Goal: Transaction & Acquisition: Purchase product/service

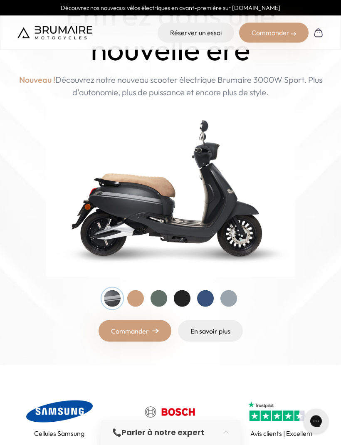
scroll to position [68, 0]
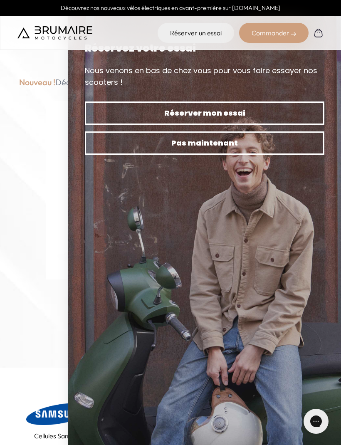
click at [45, 300] on div "Entrez dans une nouvelle ère Nouveau ! Découvrez notre nouveau scooter électriq…" at bounding box center [170, 172] width 315 height 344
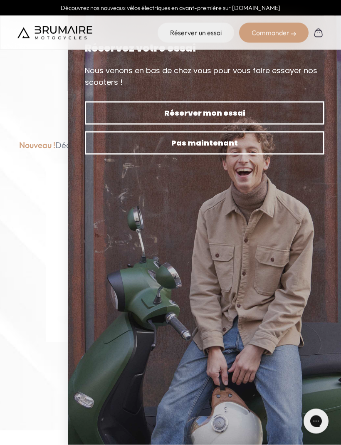
scroll to position [5, 0]
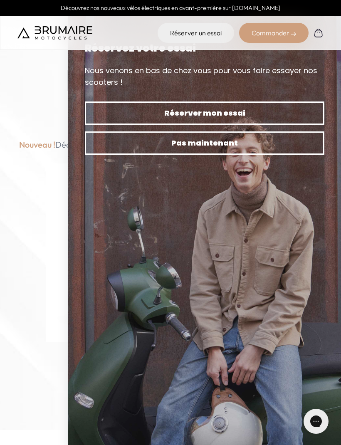
click at [41, 219] on div "Entrez dans une nouvelle ère Nouveau ! Découvrez notre nouveau scooter électriq…" at bounding box center [170, 235] width 315 height 344
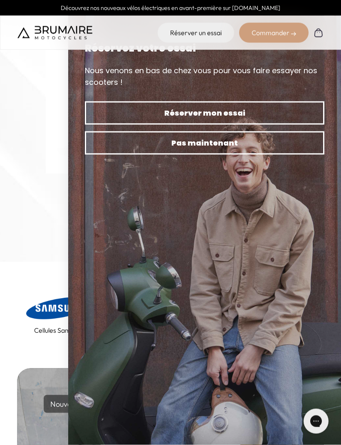
scroll to position [203, 0]
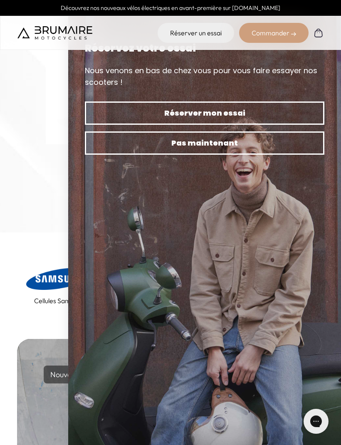
click at [38, 202] on div "Commander En savoir plus" at bounding box center [170, 199] width 315 height 22
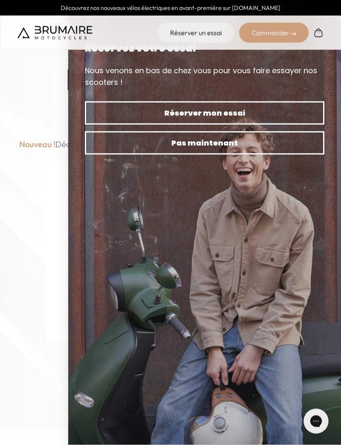
scroll to position [0, 0]
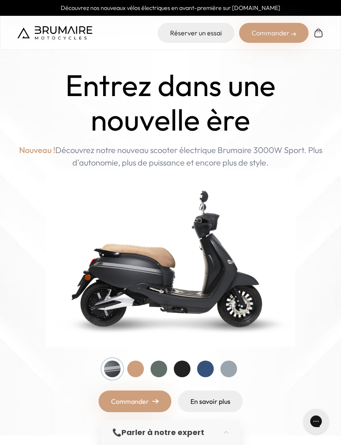
click at [176, 363] on div at bounding box center [182, 369] width 17 height 17
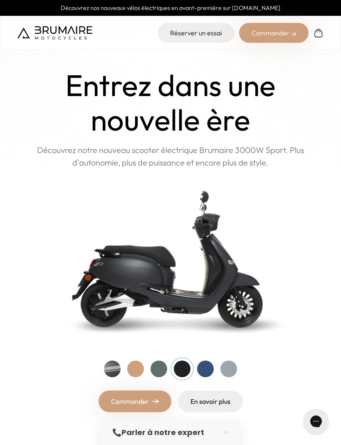
click at [131, 364] on div at bounding box center [135, 369] width 17 height 17
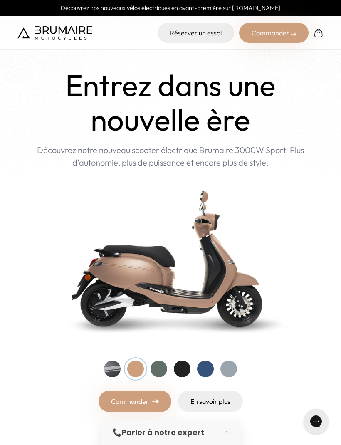
click at [154, 364] on div at bounding box center [159, 369] width 17 height 17
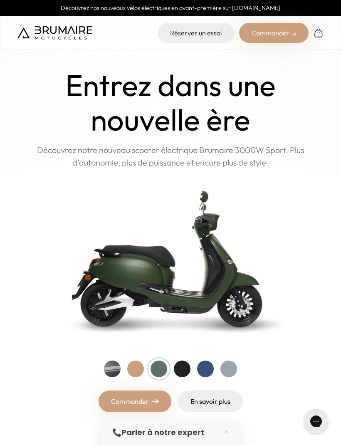
click at [202, 362] on div at bounding box center [205, 369] width 17 height 17
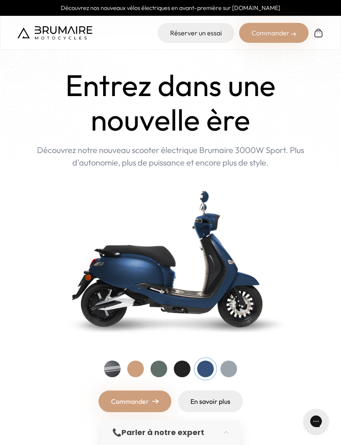
click at [226, 364] on div at bounding box center [229, 369] width 17 height 17
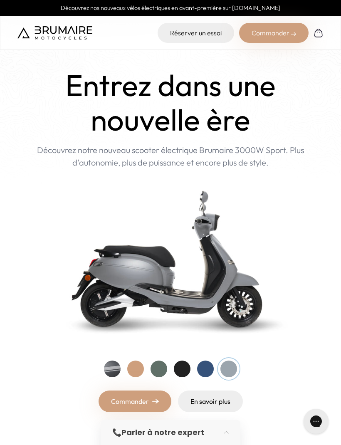
click at [181, 369] on div at bounding box center [182, 369] width 17 height 17
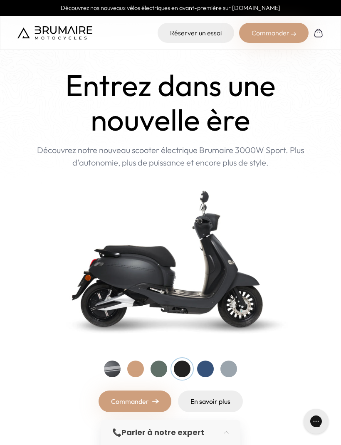
click at [111, 366] on div at bounding box center [112, 369] width 17 height 17
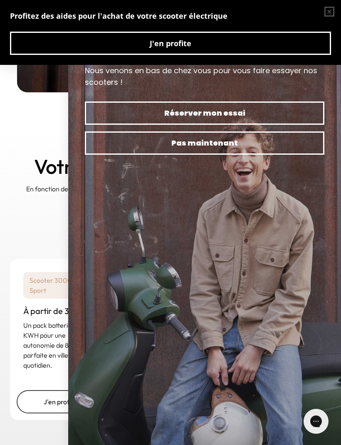
scroll to position [1143, 0]
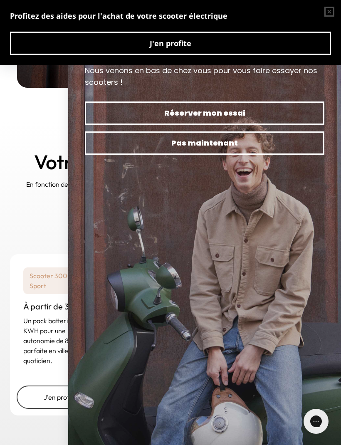
click at [33, 223] on div "Un rêve abordable Votre scooter à portée de main En fonction de votre usage, ch…" at bounding box center [170, 183] width 341 height 124
click at [40, 222] on div "Un rêve abordable Votre scooter à portée de main En fonction de votre usage, ch…" at bounding box center [170, 183] width 341 height 124
click at [324, 10] on button "button" at bounding box center [329, 11] width 23 height 23
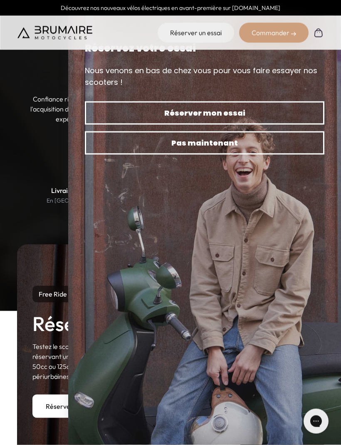
click at [263, 148] on span "Pas maintenant" at bounding box center [204, 143] width 211 height 12
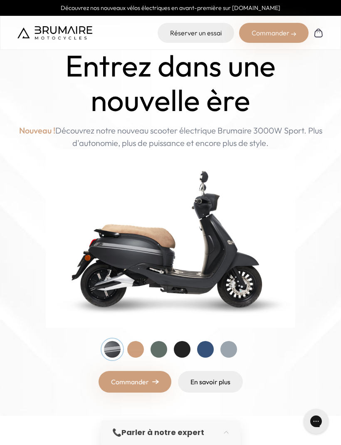
scroll to position [95, 0]
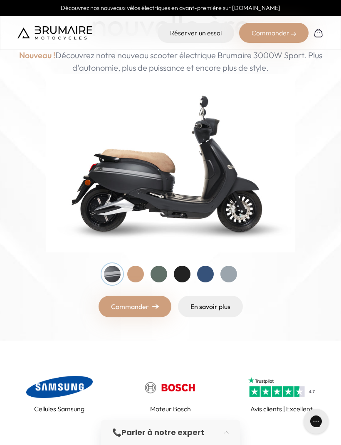
click at [208, 304] on link "En savoir plus" at bounding box center [210, 307] width 65 height 22
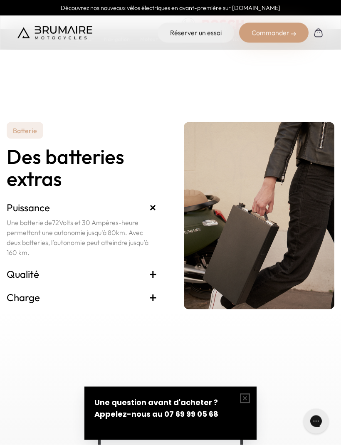
scroll to position [1767, 0]
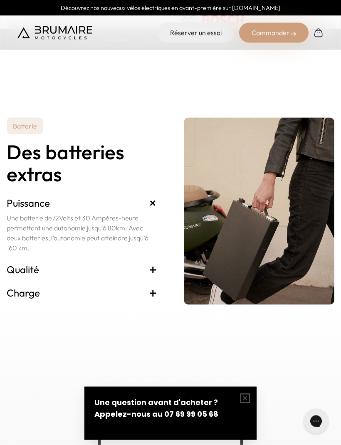
click at [154, 300] on span "+" at bounding box center [153, 292] width 8 height 13
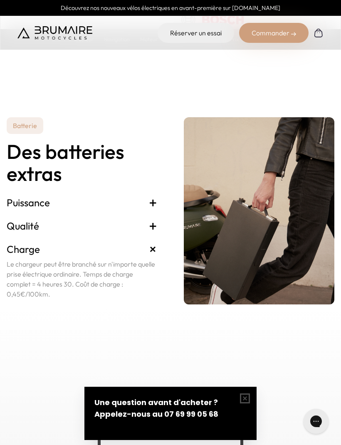
click at [156, 233] on span "+" at bounding box center [153, 225] width 8 height 13
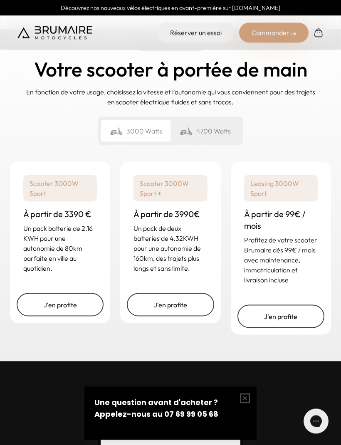
scroll to position [2061, 0]
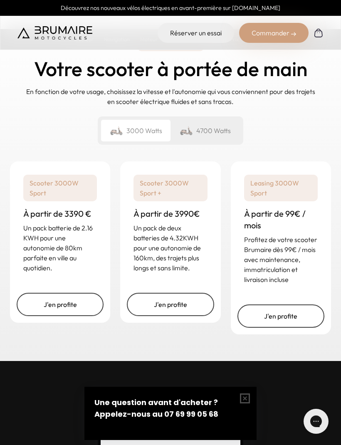
click at [200, 141] on div "4700 Watts" at bounding box center [205, 131] width 69 height 22
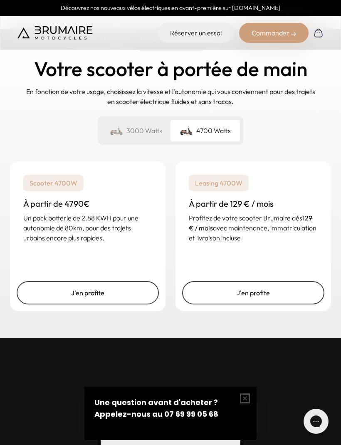
click at [136, 141] on div "3000 Watts" at bounding box center [135, 131] width 69 height 22
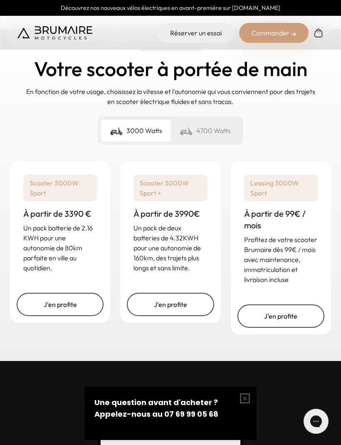
click at [213, 141] on div "4700 Watts" at bounding box center [205, 131] width 69 height 22
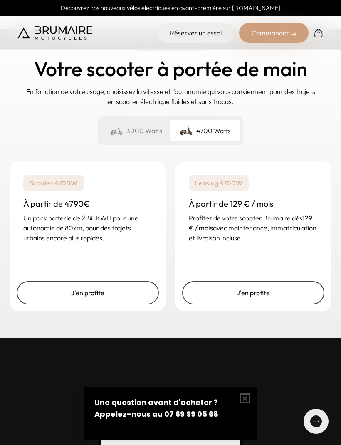
click at [123, 136] on img at bounding box center [116, 131] width 13 height 12
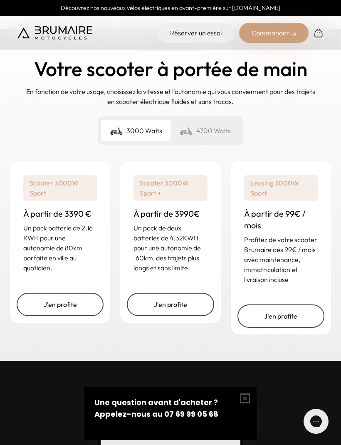
click at [215, 141] on div "4700 Watts" at bounding box center [205, 131] width 69 height 22
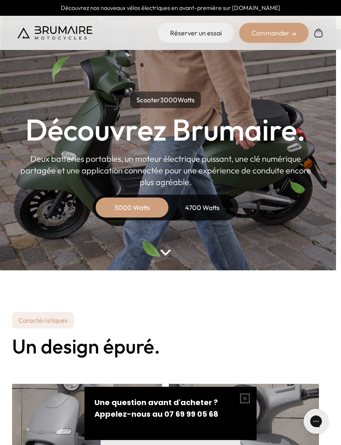
scroll to position [0, 2]
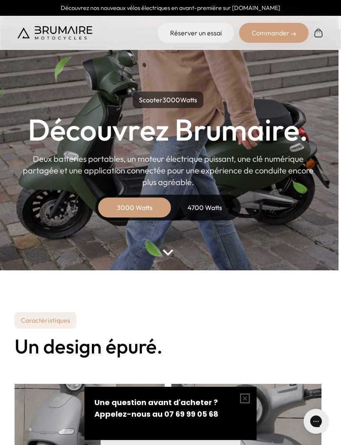
click at [206, 206] on div "4700 Watts" at bounding box center [204, 208] width 67 height 20
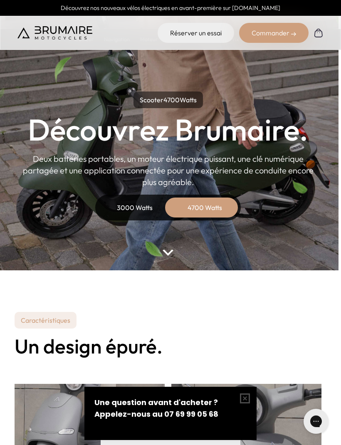
click at [137, 206] on div "3000 Watts" at bounding box center [135, 208] width 67 height 20
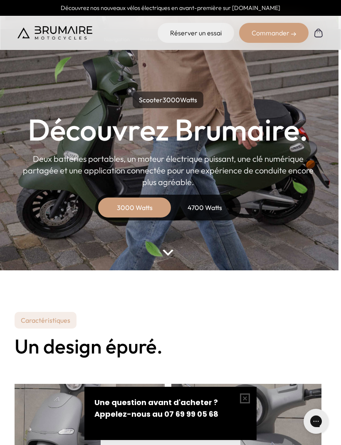
click at [217, 206] on div "4700 Watts" at bounding box center [204, 208] width 67 height 20
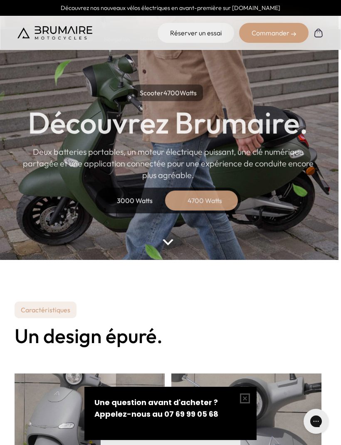
scroll to position [0, 2]
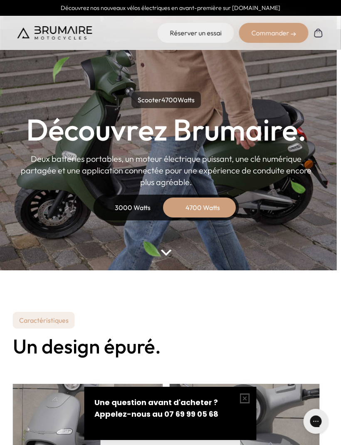
scroll to position [0, 5]
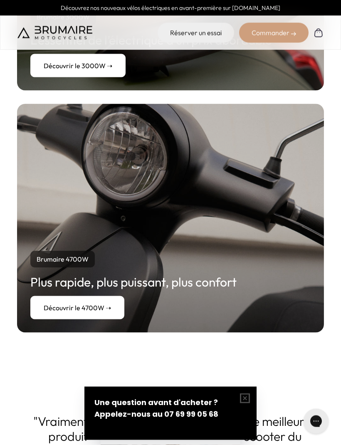
scroll to position [1768, 0]
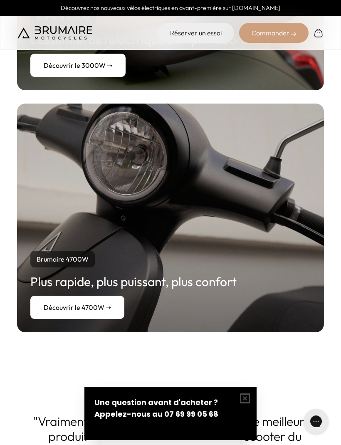
click at [47, 303] on link "Découvrir le 4700W ➝" at bounding box center [77, 307] width 94 height 23
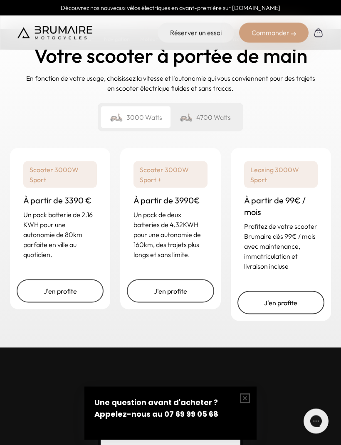
scroll to position [2208, 0]
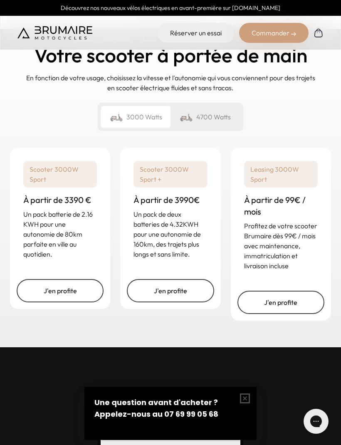
click at [222, 128] on div "4700 Watts" at bounding box center [205, 117] width 69 height 22
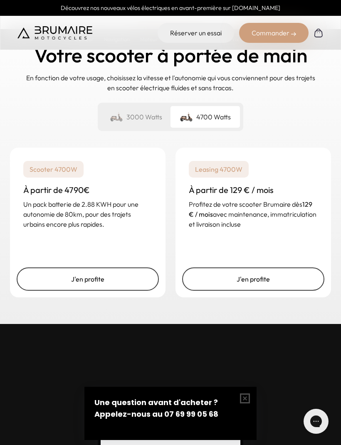
click at [206, 128] on div "4700 Watts" at bounding box center [205, 117] width 69 height 22
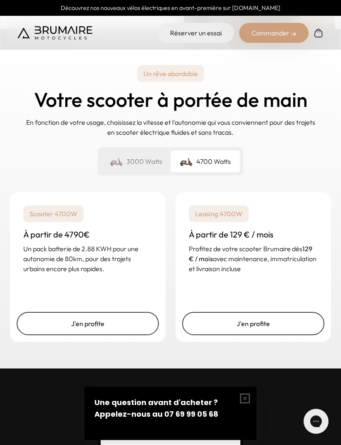
scroll to position [2167, 0]
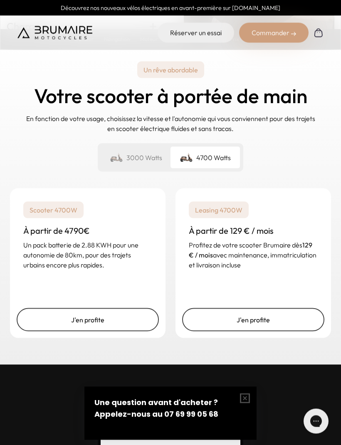
click at [50, 332] on link "J'en profite" at bounding box center [88, 319] width 142 height 23
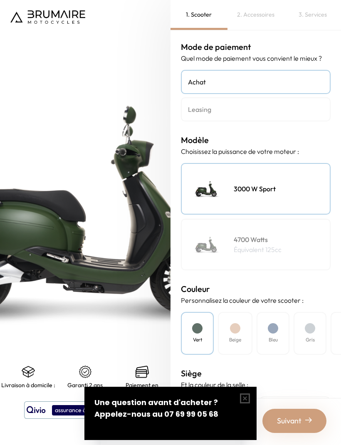
click at [294, 104] on h4 "Leasing" at bounding box center [256, 109] width 136 height 10
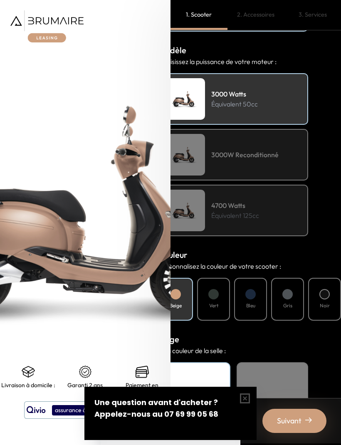
scroll to position [89, 23]
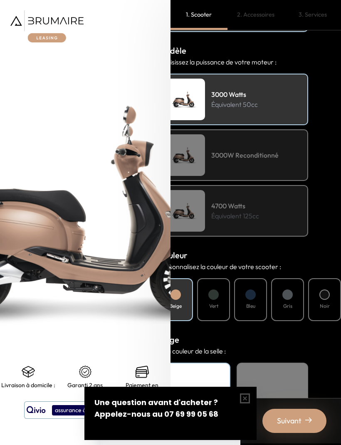
click at [321, 292] on div at bounding box center [325, 295] width 10 height 10
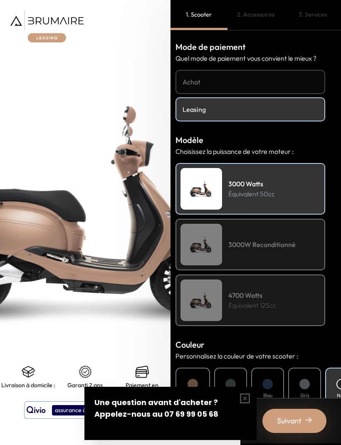
scroll to position [0, 5]
click at [288, 78] on h4 "Achat" at bounding box center [251, 82] width 136 height 10
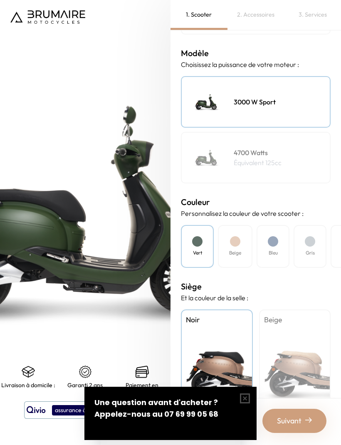
scroll to position [87, 0]
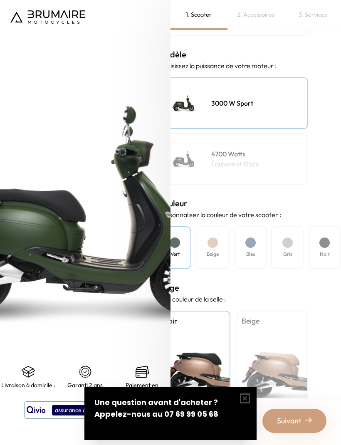
click at [323, 239] on div at bounding box center [325, 243] width 10 height 10
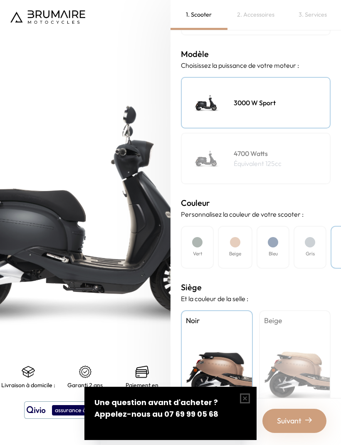
scroll to position [86, 0]
click at [300, 321] on h4 "Beige" at bounding box center [295, 321] width 62 height 11
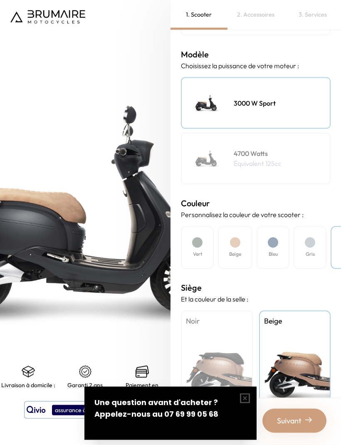
click at [245, 410] on button "button" at bounding box center [244, 398] width 23 height 23
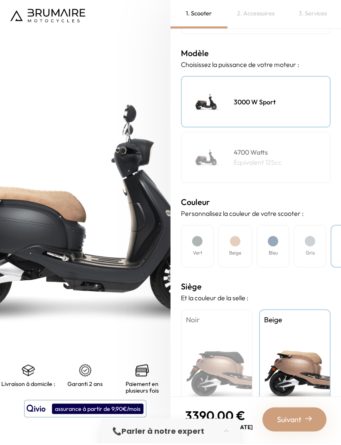
scroll to position [0, 0]
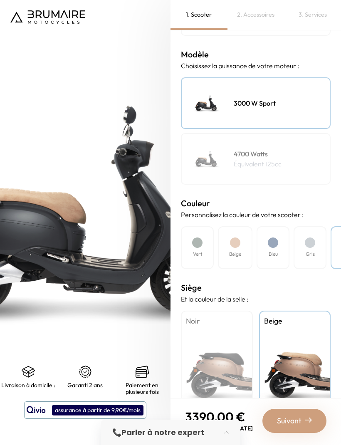
click at [290, 151] on div "4700 Watts Équivalent 125cc" at bounding box center [256, 159] width 150 height 52
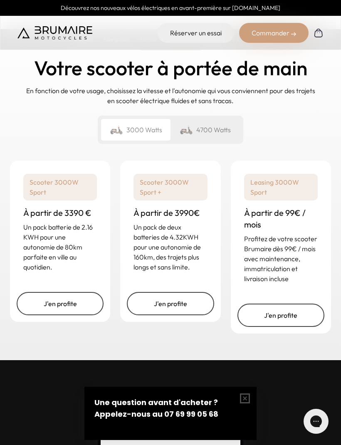
click at [213, 141] on div "4700 Watts" at bounding box center [205, 130] width 69 height 22
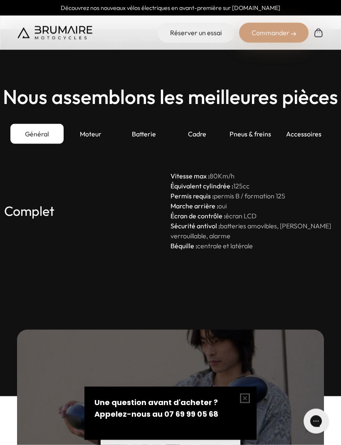
scroll to position [2488, 0]
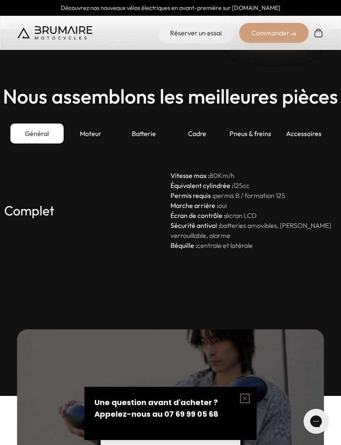
click at [83, 144] on div "Moteur" at bounding box center [90, 134] width 53 height 20
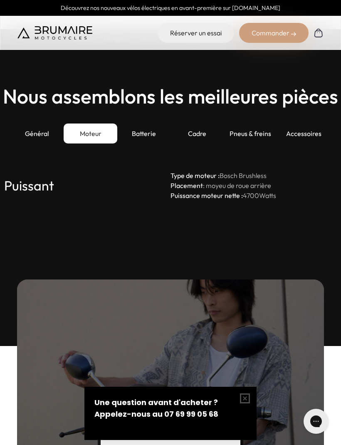
click at [148, 144] on div "Batterie" at bounding box center [143, 134] width 53 height 20
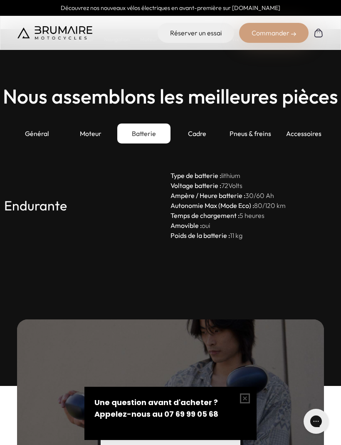
click at [198, 144] on div "Cadre" at bounding box center [197, 134] width 53 height 20
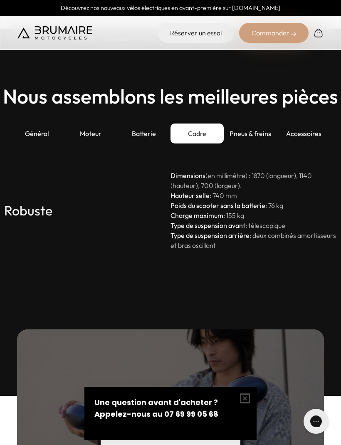
click at [256, 144] on div "Pneus & freins" at bounding box center [250, 134] width 53 height 20
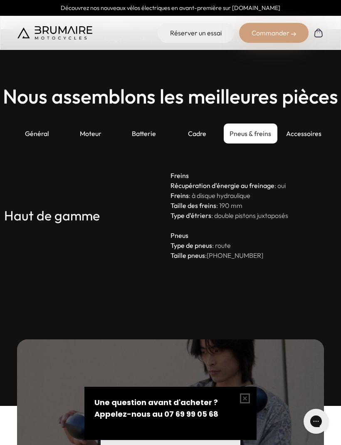
click at [312, 144] on div "Accessoires" at bounding box center [304, 134] width 53 height 20
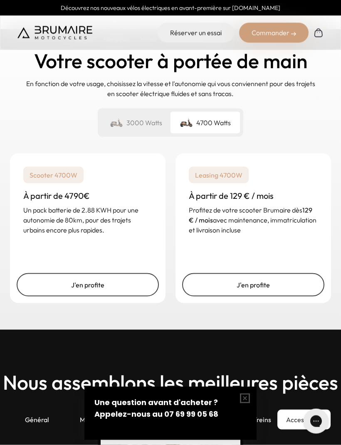
scroll to position [2203, 0]
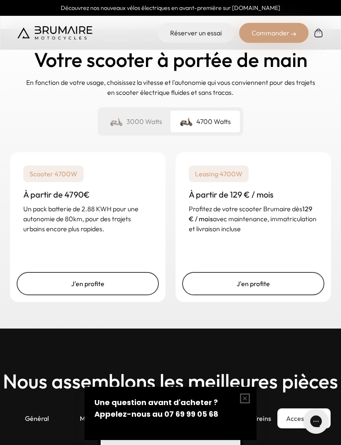
click at [108, 132] on div "3000 Watts" at bounding box center [135, 122] width 69 height 22
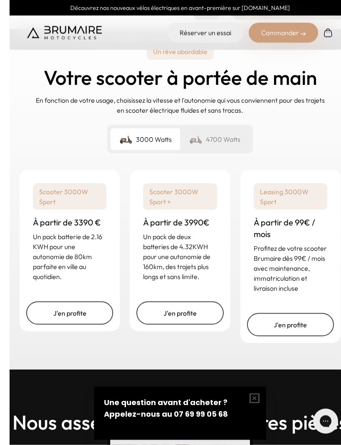
scroll to position [2192, 0]
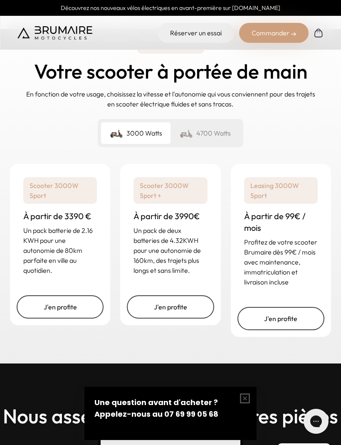
click at [50, 319] on link "J'en profite" at bounding box center [60, 306] width 87 height 23
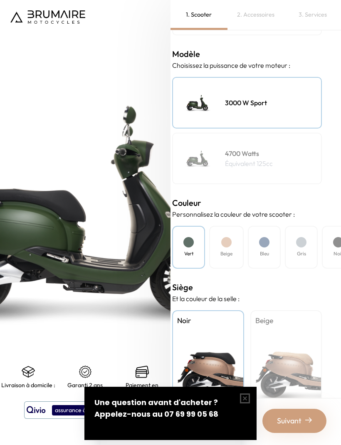
scroll to position [86, 9]
click at [244, 392] on button "button" at bounding box center [244, 398] width 23 height 23
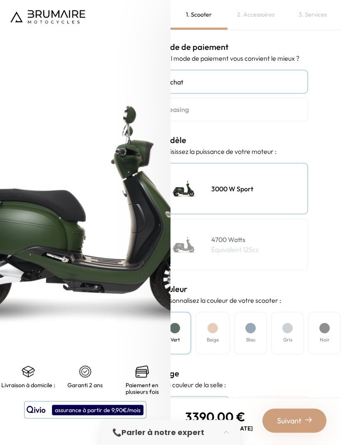
scroll to position [0, 23]
click at [321, 321] on div "Noir" at bounding box center [324, 333] width 33 height 43
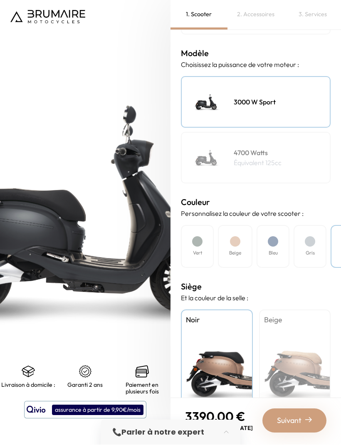
scroll to position [86, 0]
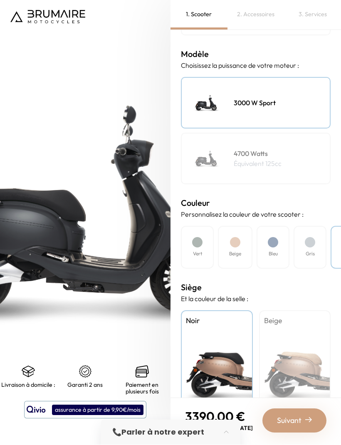
click at [298, 340] on div "Beige" at bounding box center [295, 363] width 72 height 104
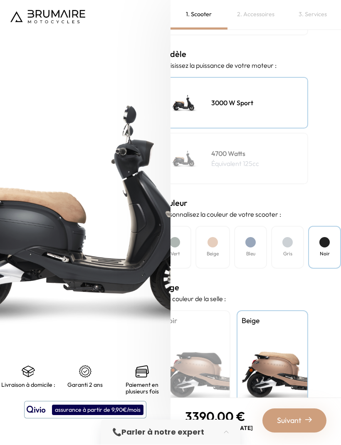
scroll to position [86, 23]
click at [290, 427] on span "Suivant" at bounding box center [289, 421] width 25 height 12
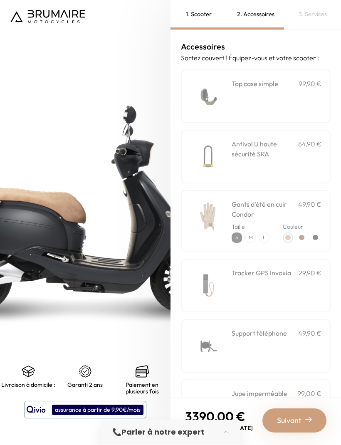
click at [226, 98] on img at bounding box center [207, 96] width 35 height 35
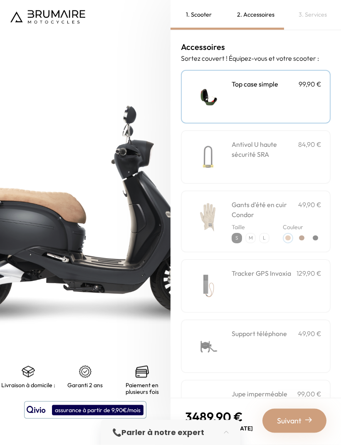
scroll to position [0, 0]
click at [307, 163] on div "Antivol U haute sécurité SRA 84,90 €" at bounding box center [277, 156] width 90 height 35
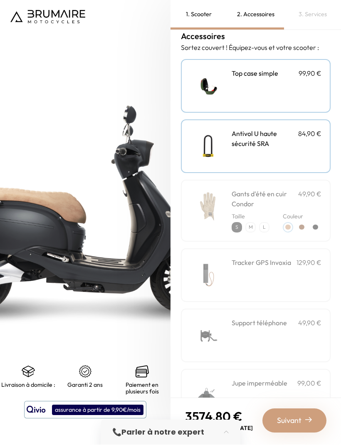
scroll to position [12, 0]
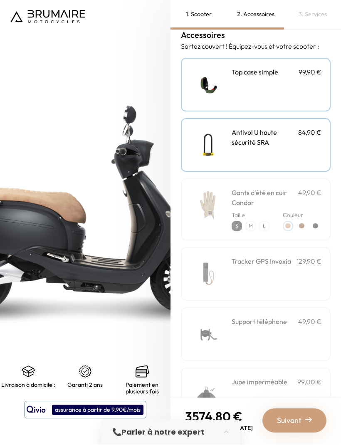
click at [287, 190] on h3 "Gants d'été en cuir Condor" at bounding box center [265, 198] width 67 height 20
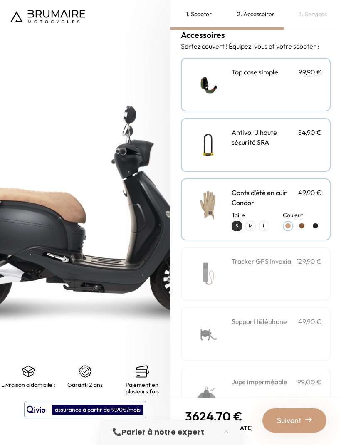
click at [310, 232] on div at bounding box center [315, 226] width 10 height 10
click at [305, 225] on div at bounding box center [301, 226] width 5 height 5
click at [293, 229] on div at bounding box center [288, 226] width 10 height 10
click at [313, 229] on div at bounding box center [315, 226] width 5 height 5
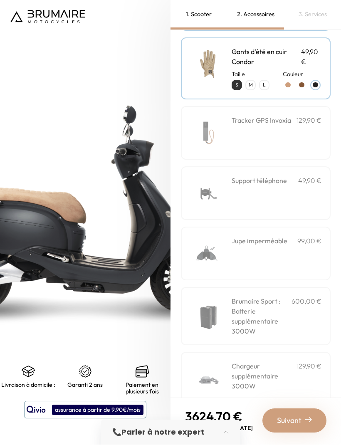
scroll to position [153, 0]
click at [301, 211] on div "Support téléphone 49,90 €" at bounding box center [277, 193] width 90 height 35
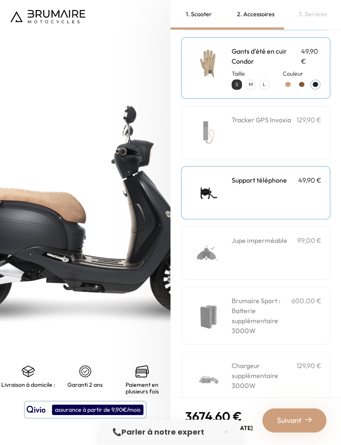
click at [302, 186] on p "49,90 €" at bounding box center [309, 181] width 23 height 10
click at [300, 246] on p "99,00 €" at bounding box center [310, 241] width 24 height 10
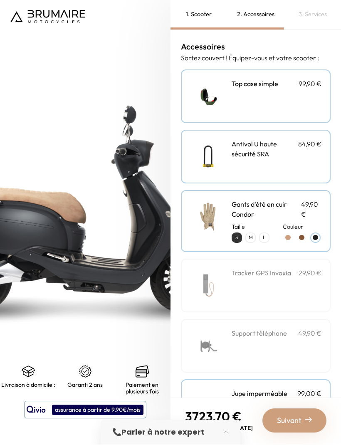
scroll to position [0, 0]
click at [304, 433] on div "Suivant" at bounding box center [295, 421] width 64 height 24
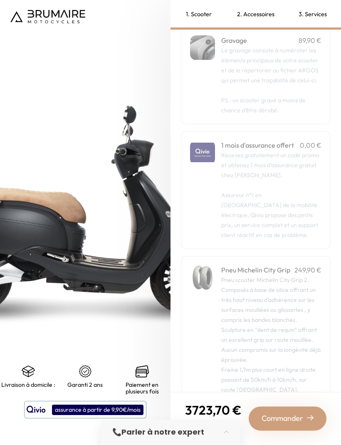
scroll to position [53, 0]
